Goal: Communication & Community: Answer question/provide support

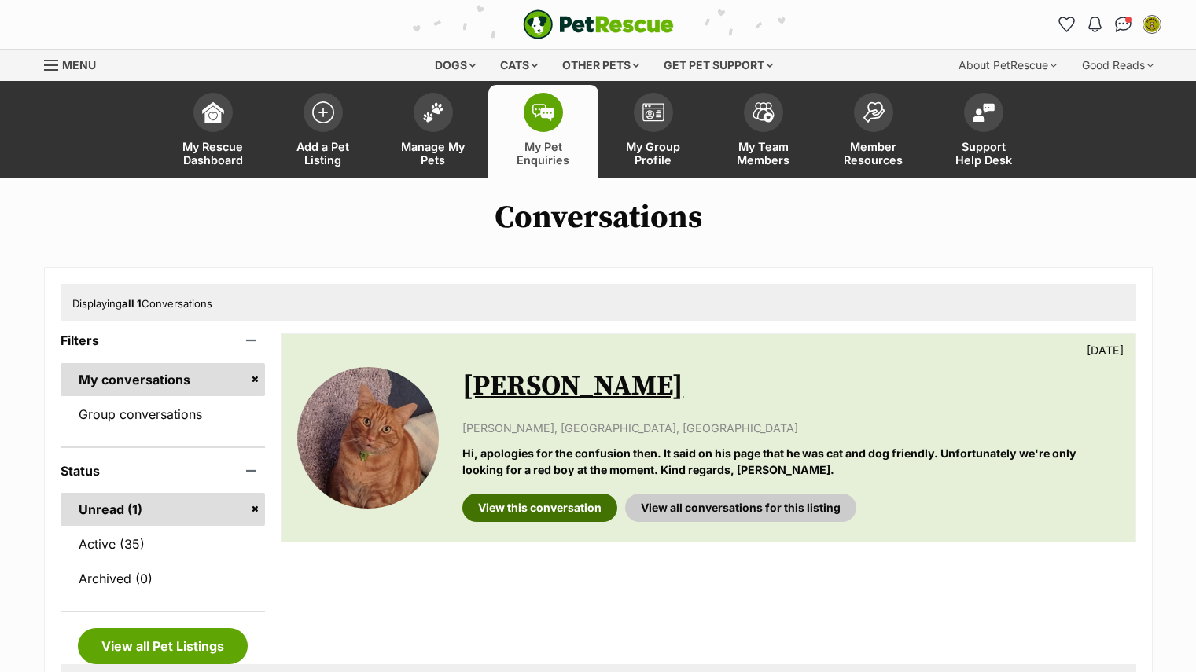
click at [541, 509] on link "View this conversation" at bounding box center [539, 508] width 155 height 28
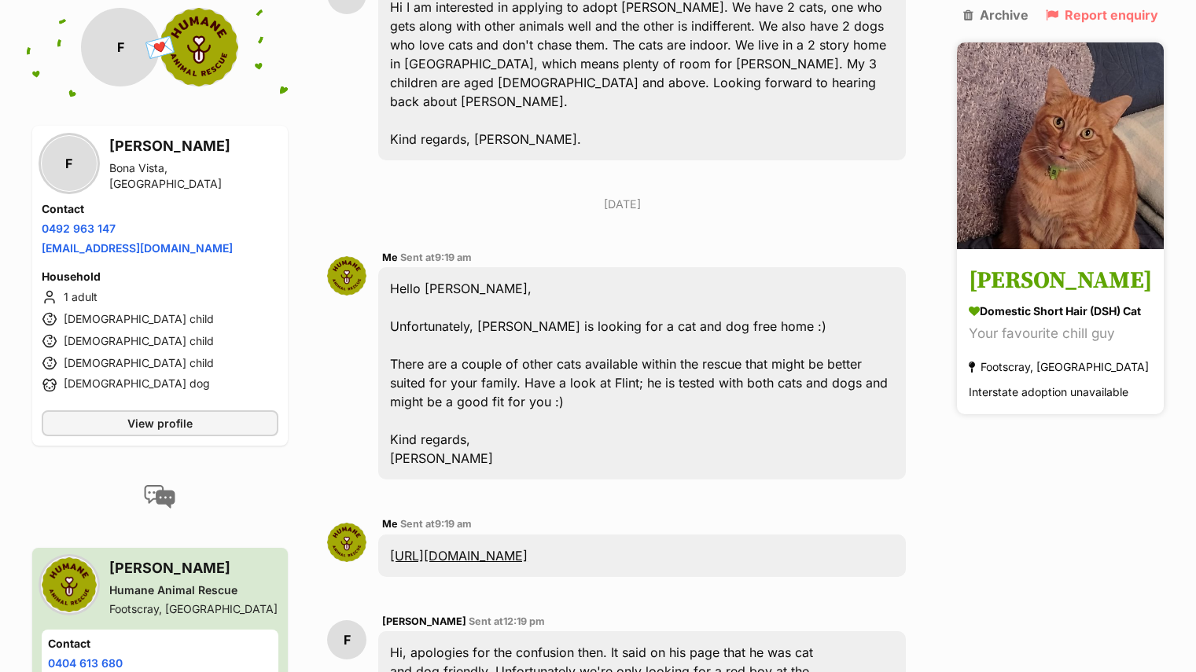
scroll to position [424, 0]
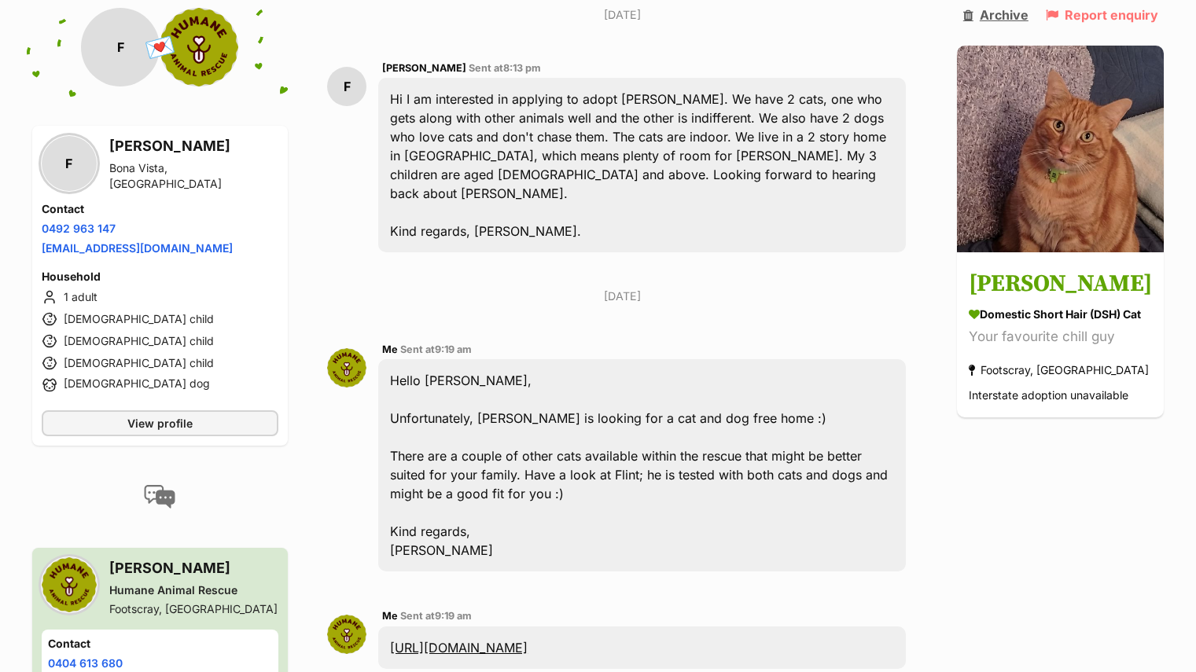
click at [984, 16] on link "Archive" at bounding box center [995, 15] width 65 height 14
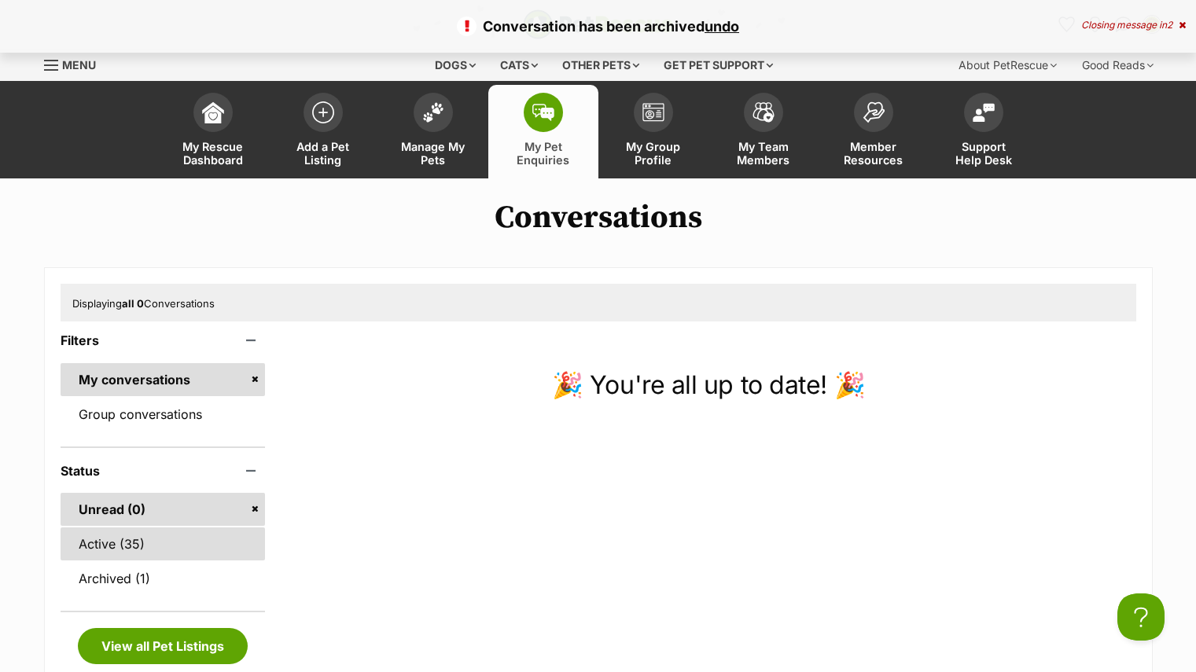
click at [128, 547] on link "Active (35)" at bounding box center [163, 543] width 205 height 33
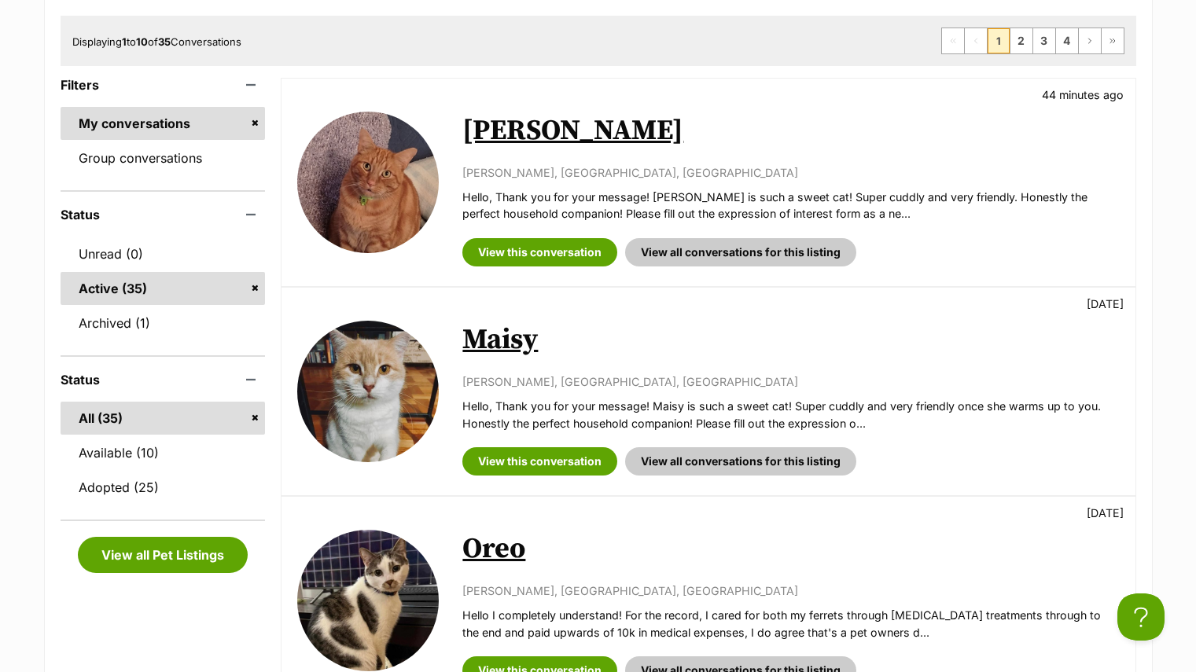
scroll to position [269, 0]
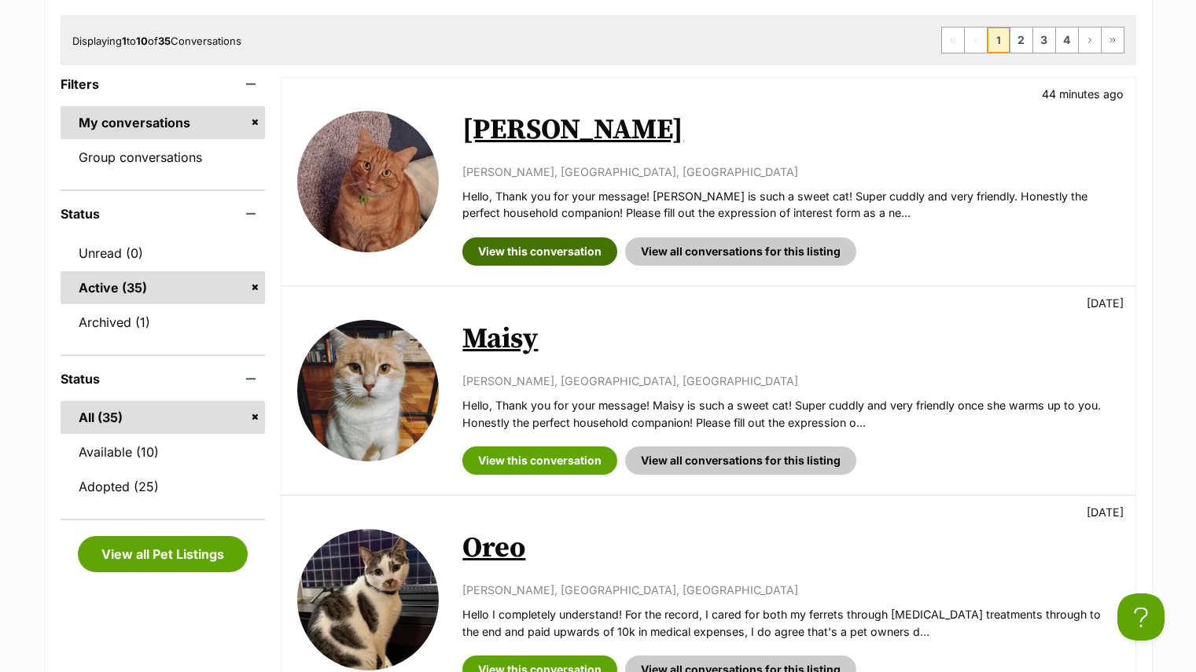
click at [578, 263] on link "View this conversation" at bounding box center [539, 251] width 155 height 28
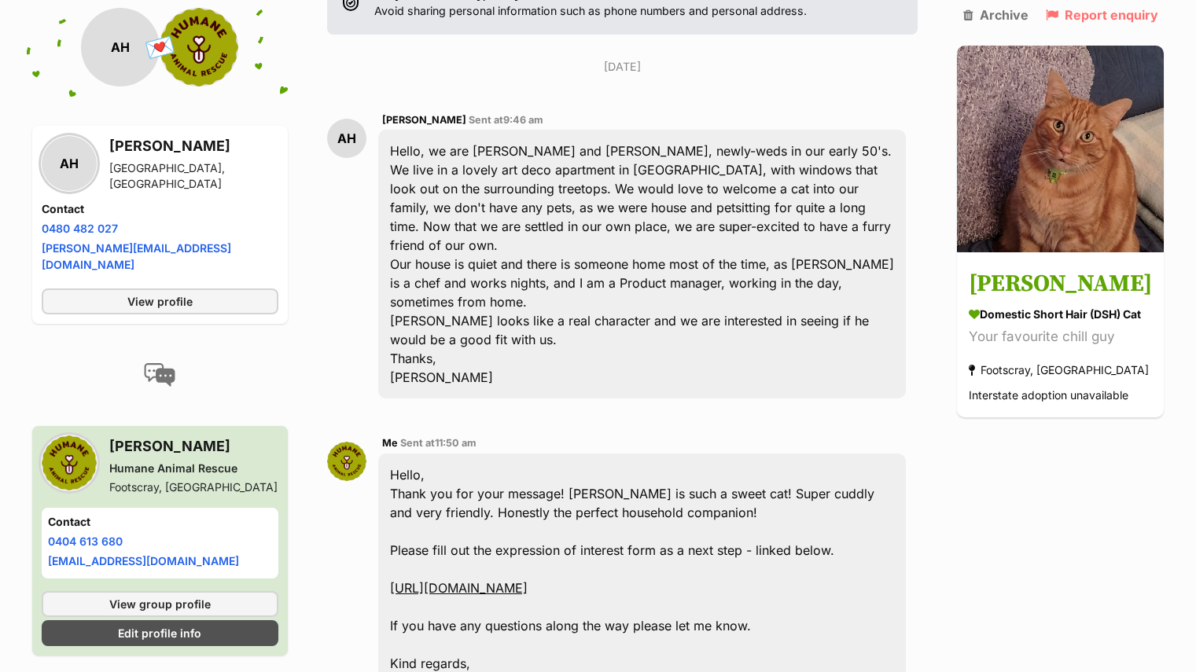
scroll to position [372, 0]
click at [184, 244] on link "anneliese@magicbeans.co.nz" at bounding box center [136, 256] width 189 height 30
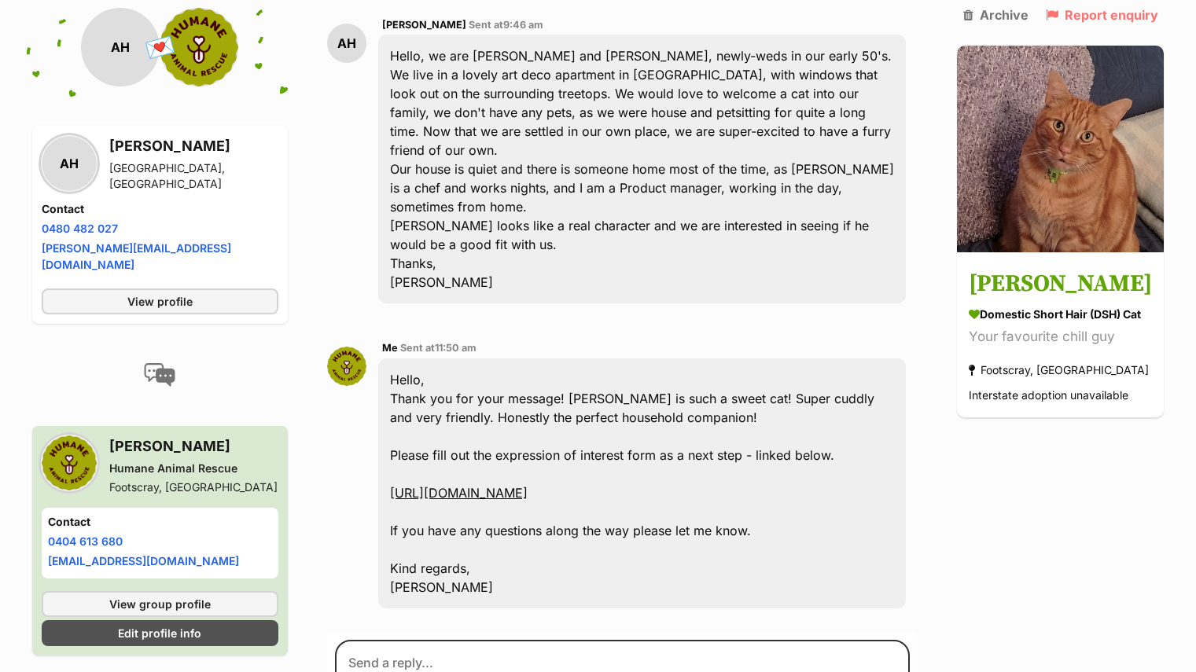
scroll to position [466, 0]
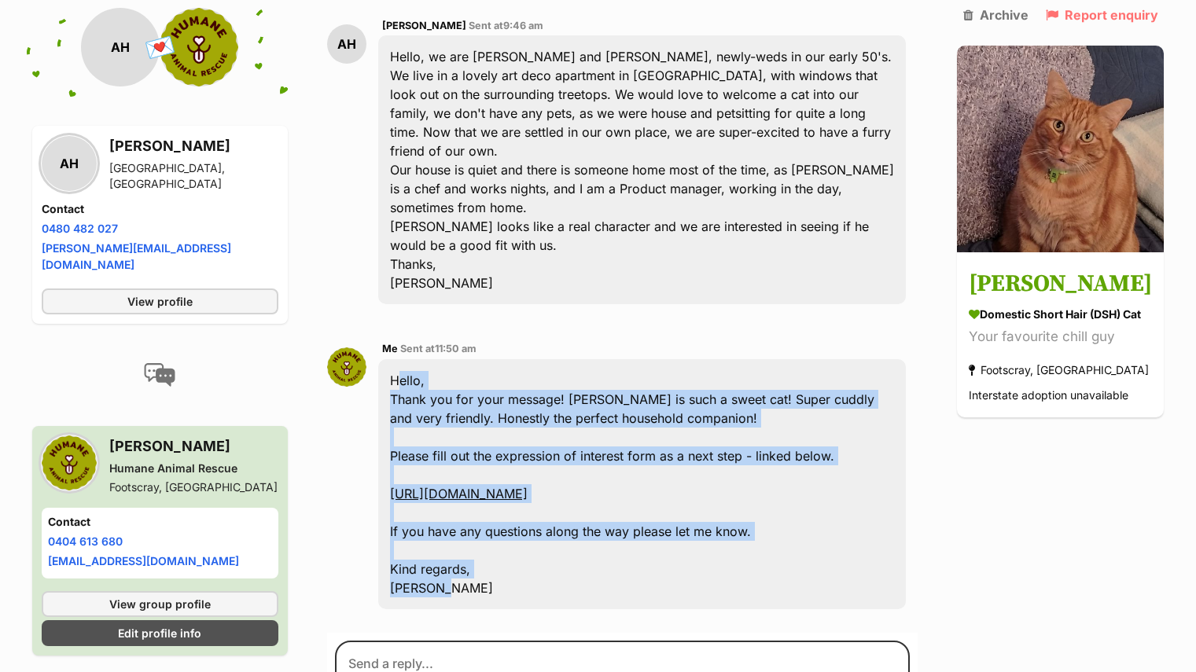
drag, startPoint x: 447, startPoint y: 555, endPoint x: 395, endPoint y: 318, distance: 243.2
click at [395, 359] on div "Hello, Thank you for your message! Frankie is such a sweet cat! Super cuddly an…" at bounding box center [641, 484] width 527 height 250
copy div "Hello, Thank you for your message! Frankie is such a sweet cat! Super cuddly an…"
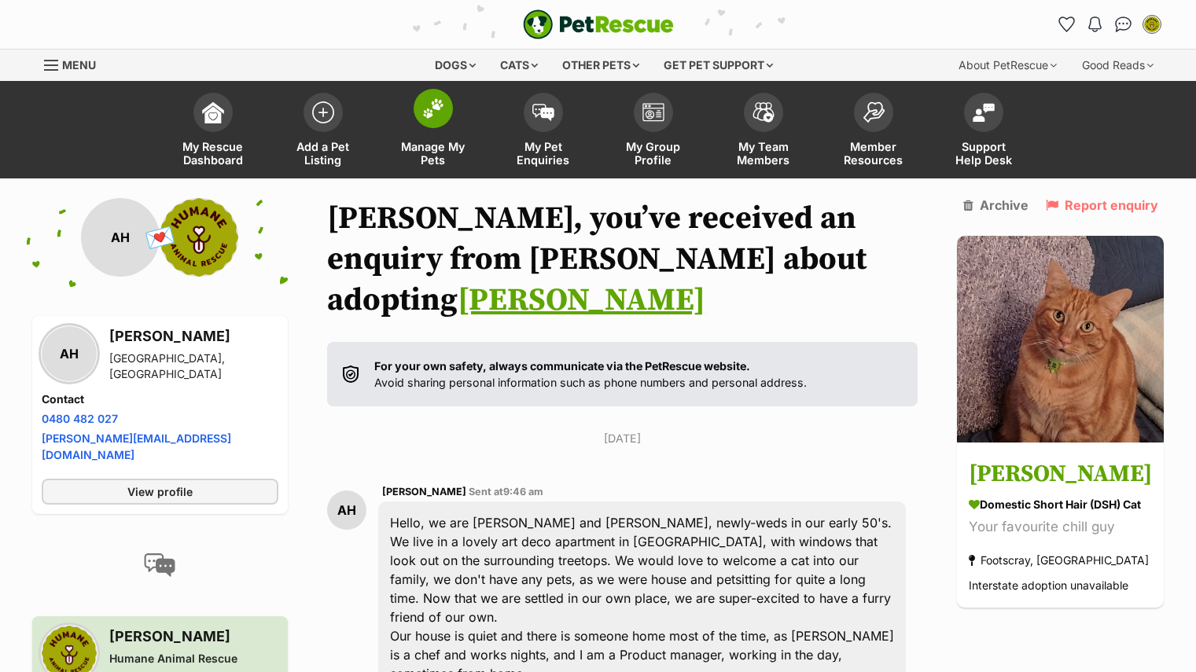
click at [428, 103] on img at bounding box center [433, 108] width 22 height 20
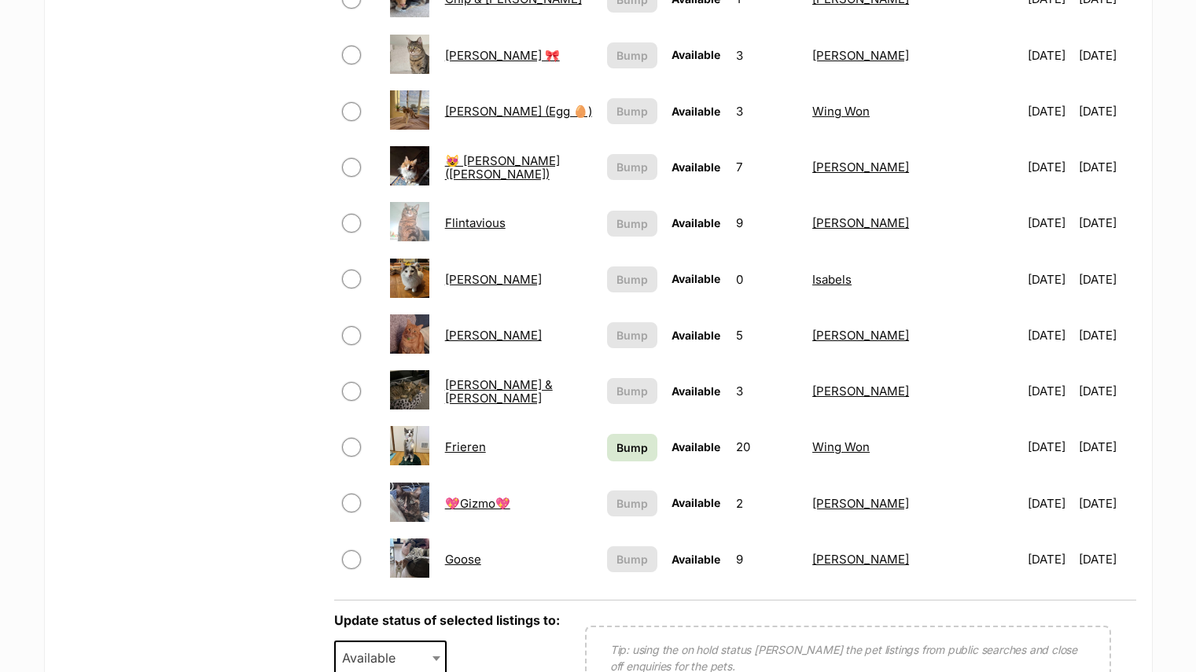
scroll to position [953, 0]
click at [650, 450] on link "Bump" at bounding box center [632, 447] width 50 height 28
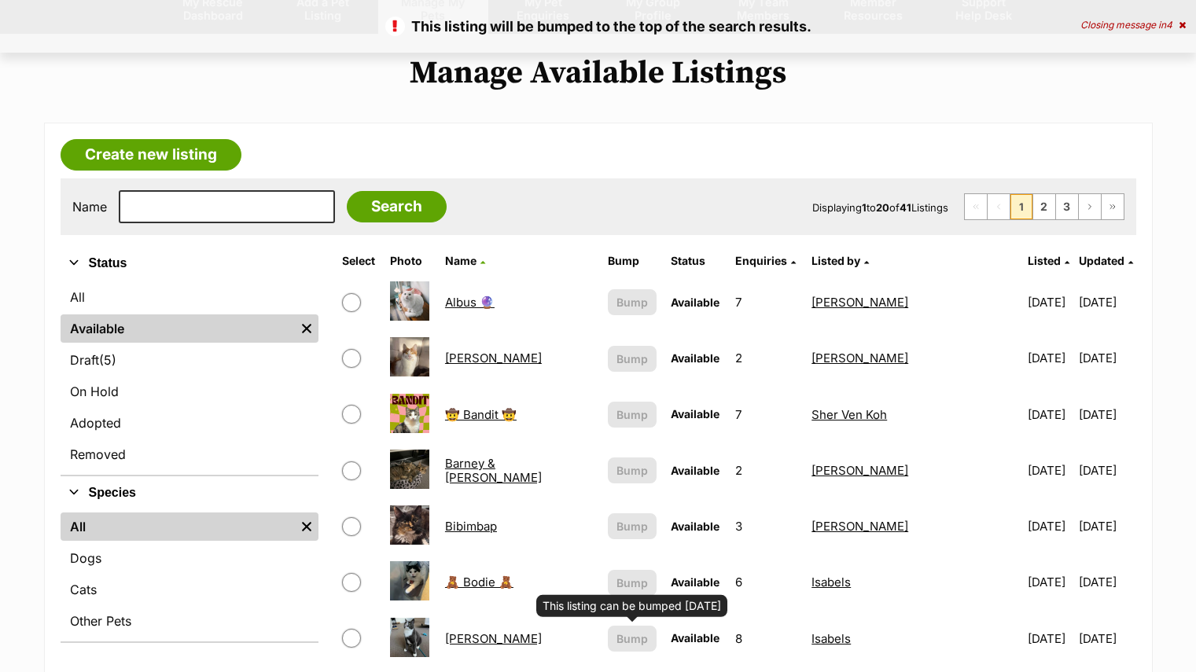
scroll to position [145, 0]
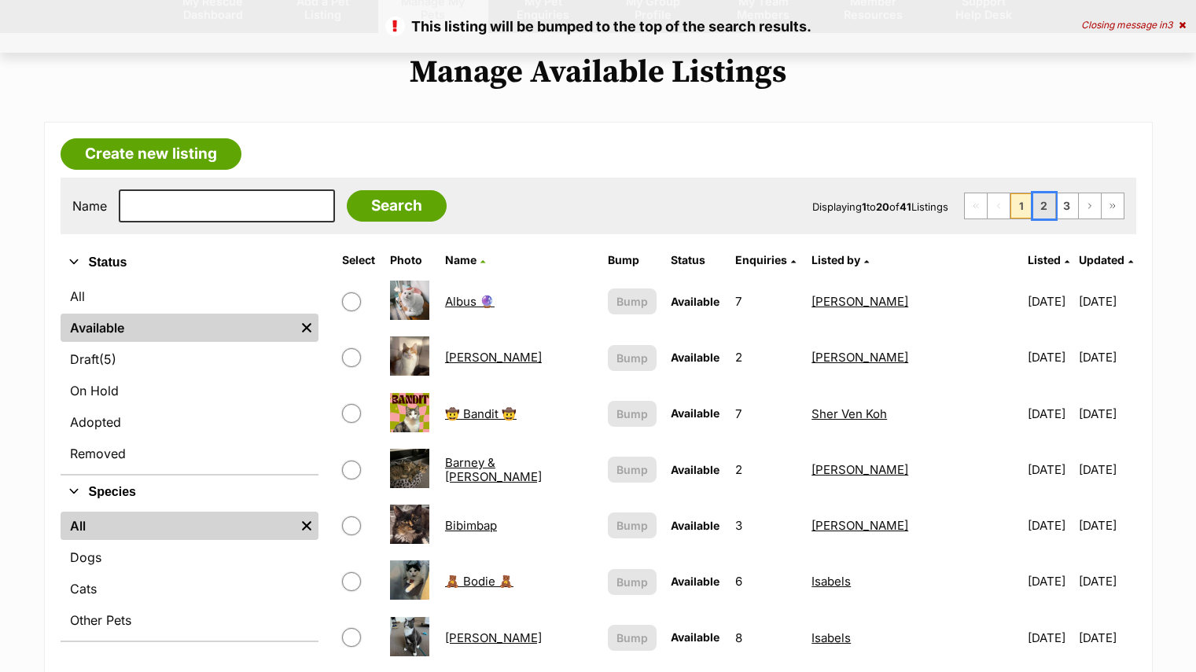
click at [1044, 198] on link "2" at bounding box center [1044, 205] width 22 height 25
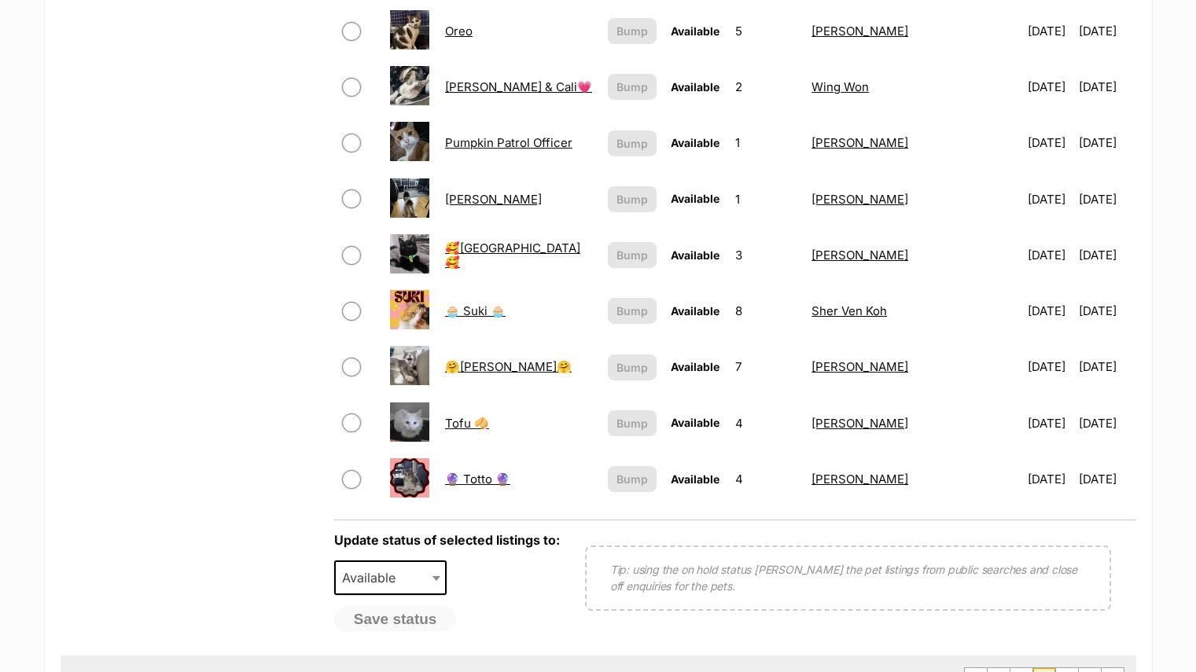
scroll to position [1074, 0]
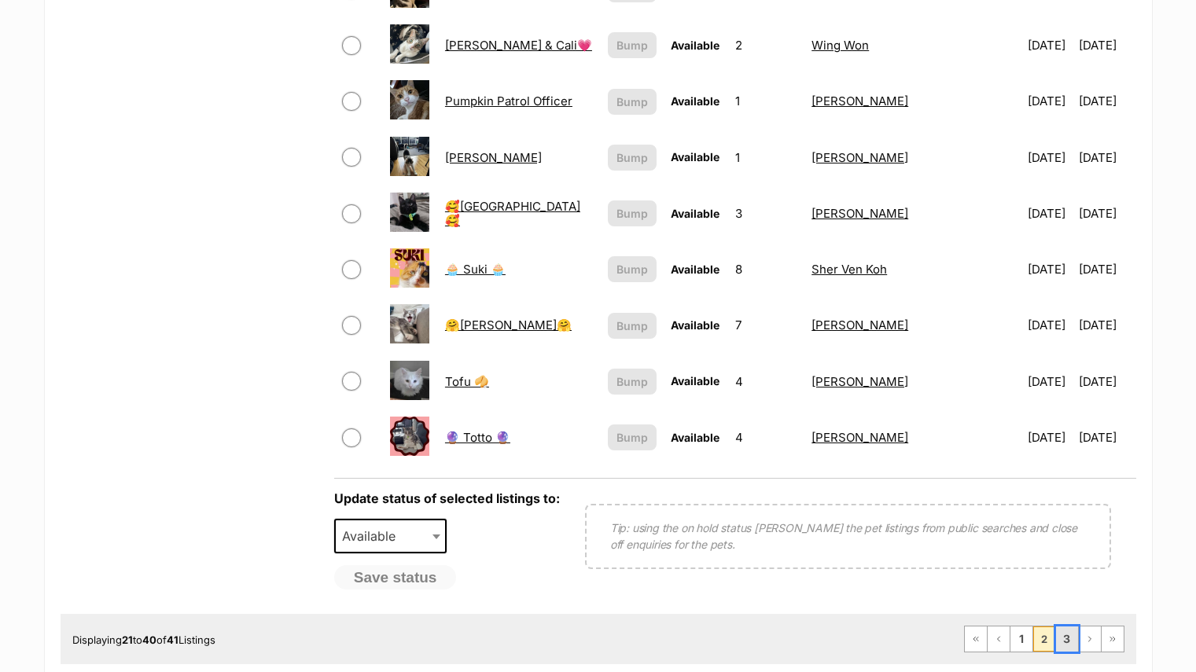
click at [1070, 645] on link "3" at bounding box center [1067, 638] width 22 height 25
